Goal: Obtain resource: Obtain resource

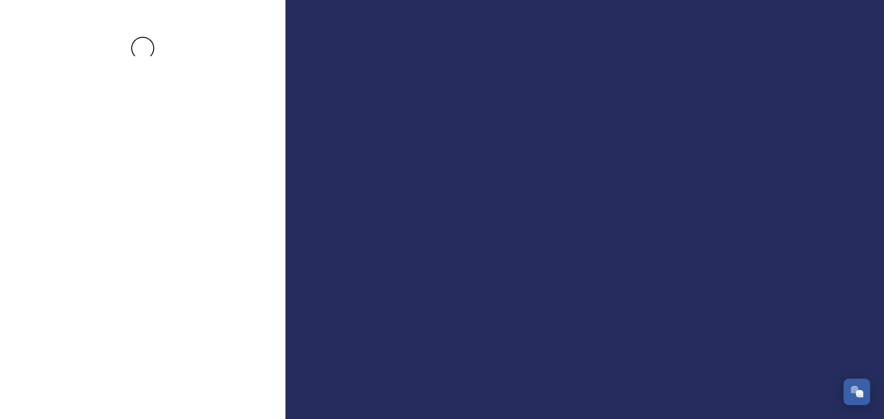
scroll to position [1838, 0]
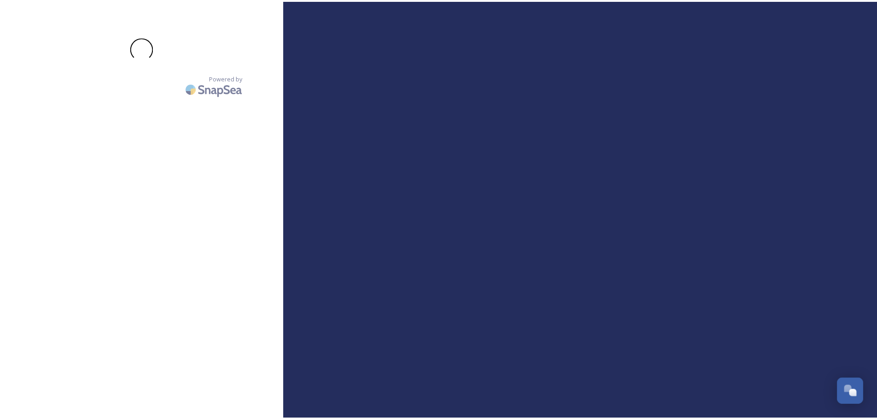
scroll to position [1838, 0]
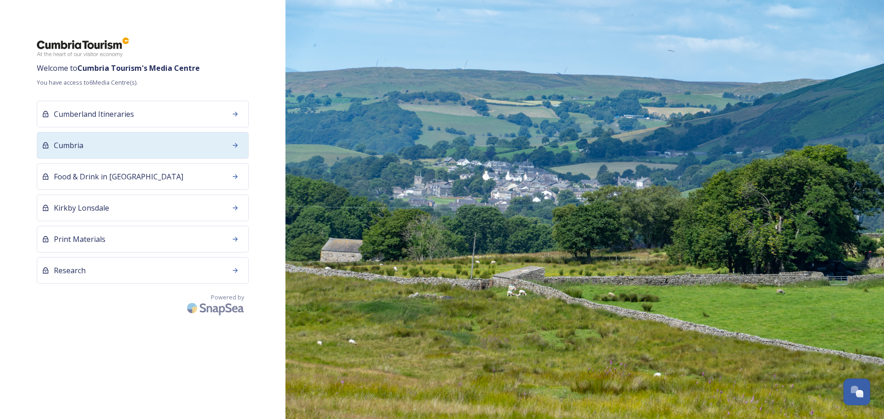
click at [190, 147] on div "Cumbria" at bounding box center [143, 145] width 212 height 27
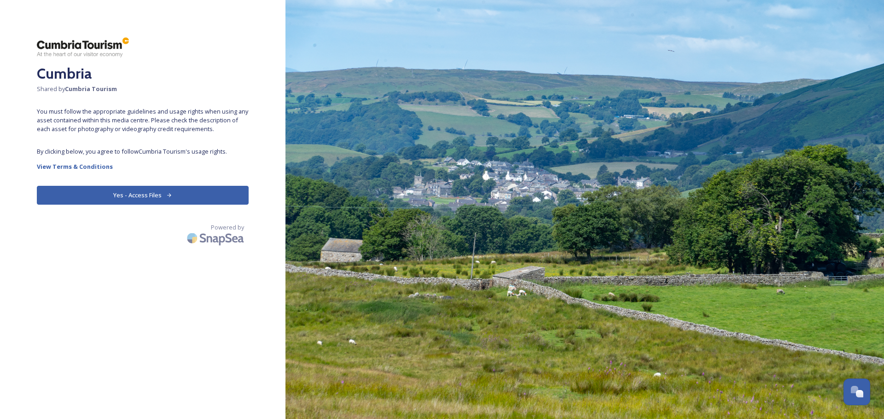
click at [210, 196] on button "Yes - Access Files" at bounding box center [143, 195] width 212 height 19
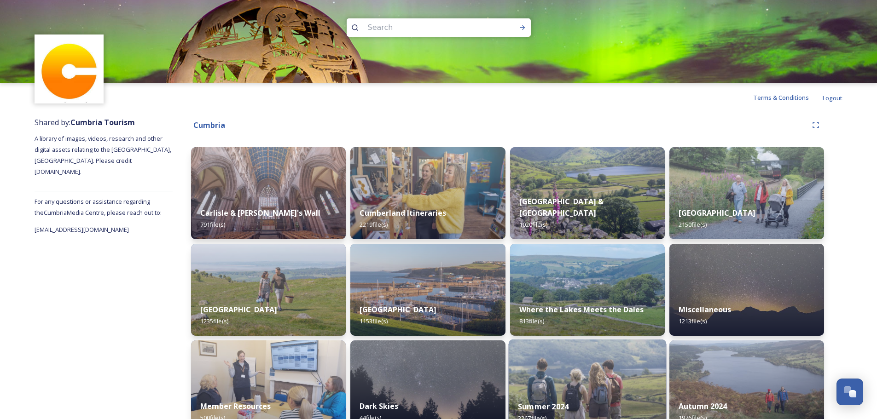
click at [537, 376] on img at bounding box center [587, 387] width 158 height 94
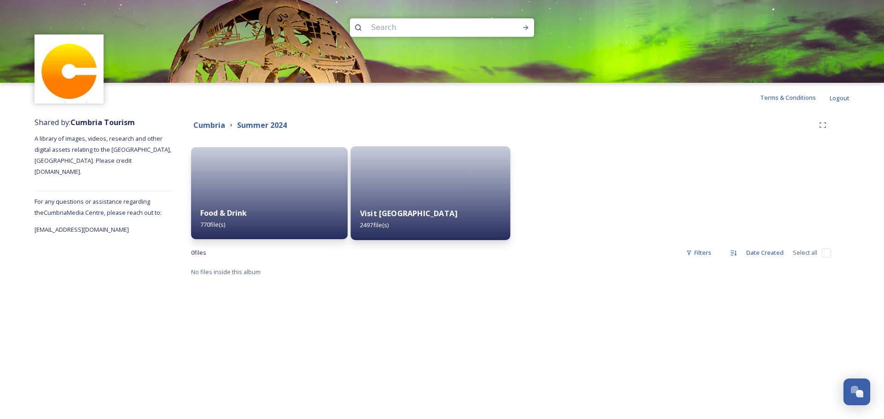
click at [394, 206] on div "Visit [GEOGRAPHIC_DATA] 2497 file(s)" at bounding box center [431, 219] width 160 height 42
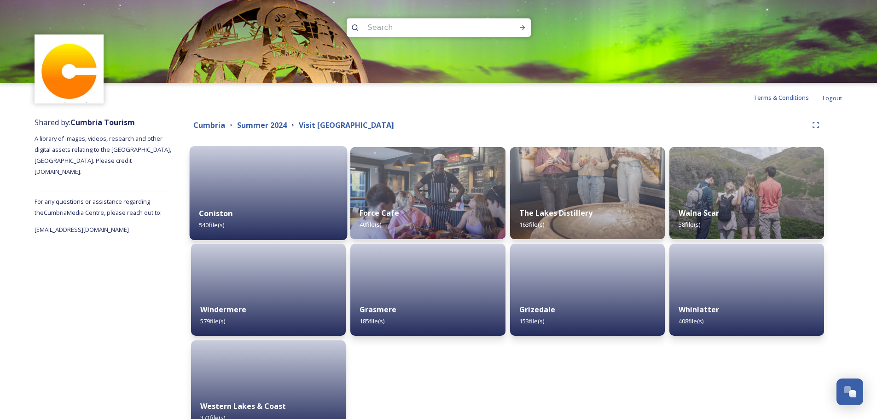
drag, startPoint x: 316, startPoint y: 245, endPoint x: 310, endPoint y: 216, distance: 30.0
click at [315, 236] on div "Coniston 540 file(s) Windermere 579 file(s) Western Lakes & Coast 371 file(s)" at bounding box center [268, 289] width 155 height 285
click at [308, 210] on div "Coniston 540 file(s)" at bounding box center [269, 219] width 158 height 42
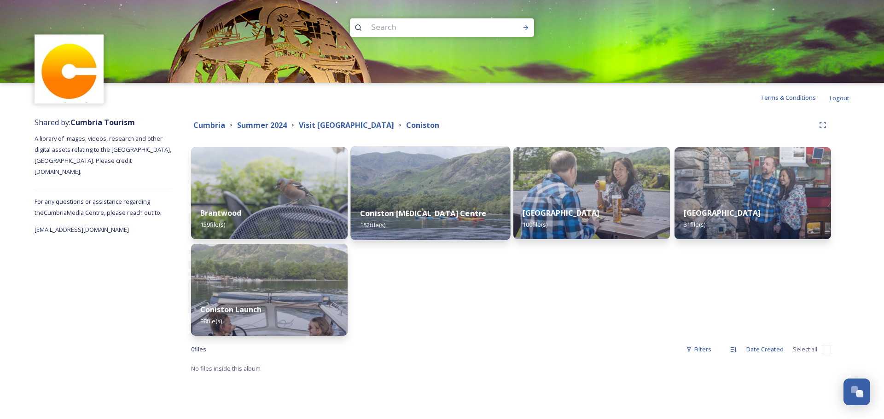
click at [419, 213] on strong "Coniston [MEDICAL_DATA] Centre" at bounding box center [423, 214] width 126 height 10
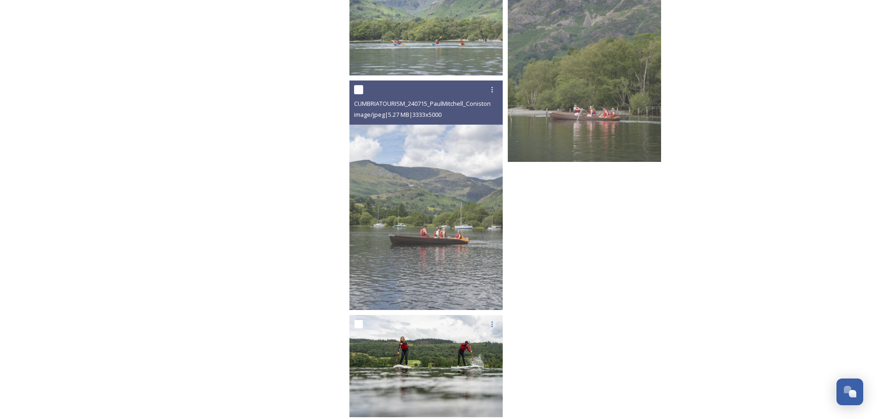
scroll to position [5636, 0]
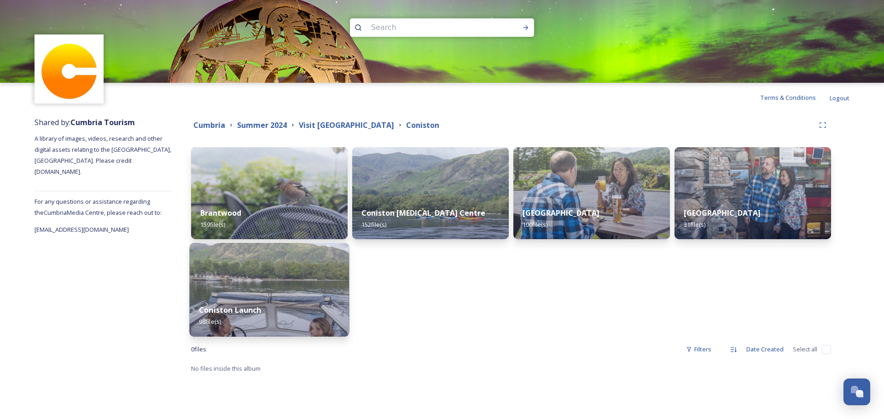
click at [267, 291] on img at bounding box center [270, 290] width 160 height 94
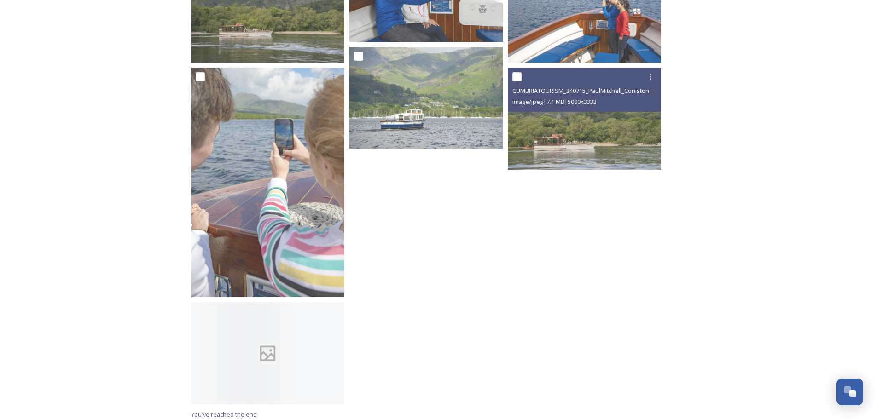
scroll to position [3091, 0]
